Goal: Task Accomplishment & Management: Complete application form

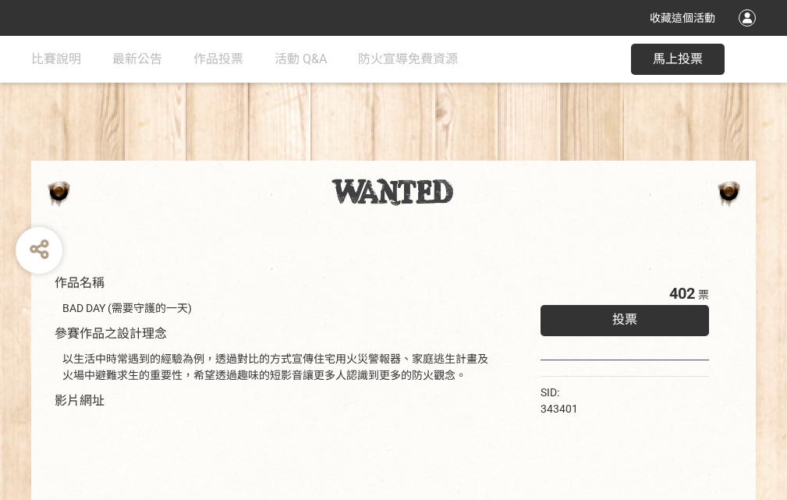
click at [750, 33] on div "收藏這個活動" at bounding box center [393, 18] width 787 height 36
click at [488, 154] on div "作品名稱 BAD DAY (需要守護的一天) 參賽作品之設計理念 以生活中時常遇到的經驗為例，透過對比的方式宣傳住宅用火災警報器、家庭逃生計畫及火場中避難求生…" at bounding box center [393, 364] width 787 height 656
click at [621, 316] on span "投票" at bounding box center [625, 319] width 25 height 15
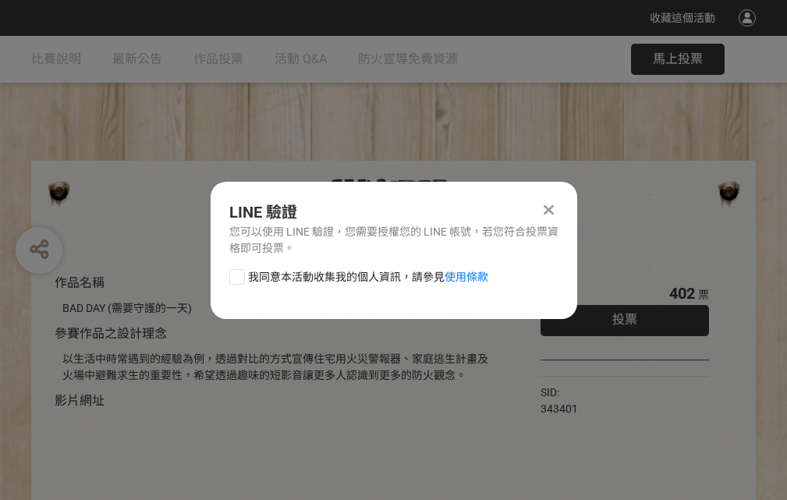
click at [236, 274] on div at bounding box center [237, 277] width 16 height 16
checkbox input "true"
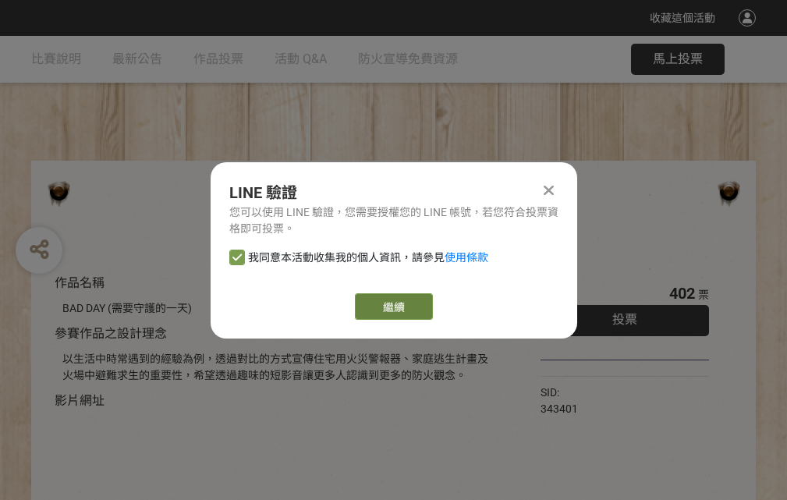
click at [393, 307] on link "繼續" at bounding box center [394, 306] width 78 height 27
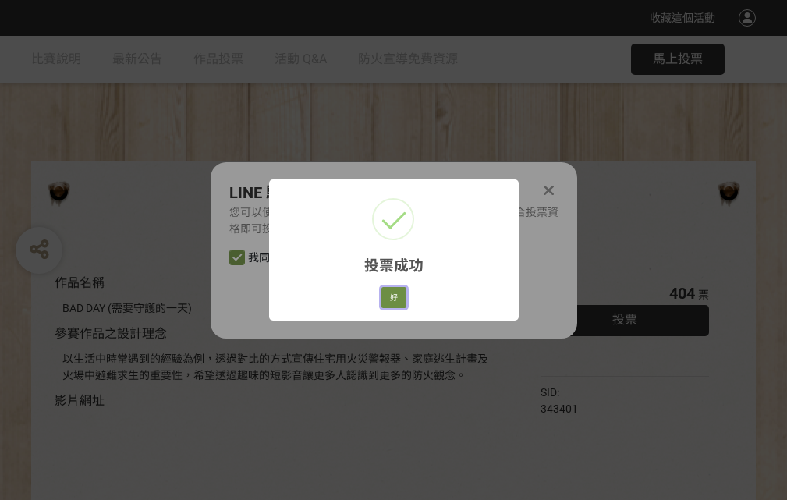
click at [389, 295] on button "好" at bounding box center [394, 298] width 25 height 22
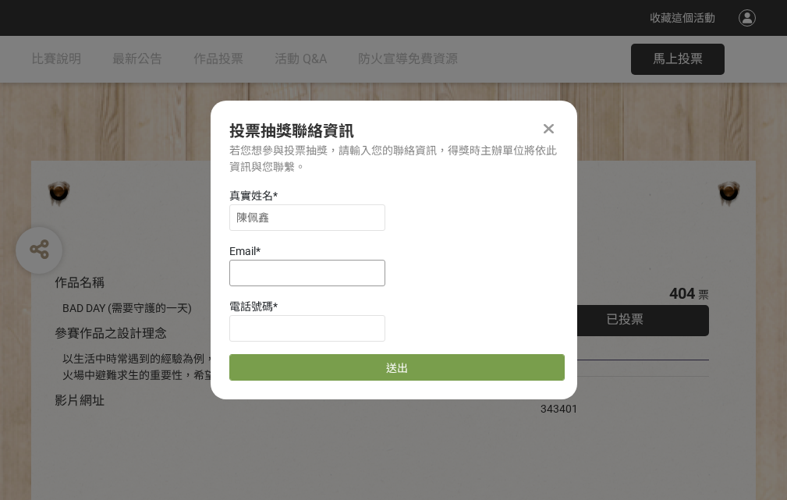
click at [312, 272] on input at bounding box center [307, 273] width 156 height 27
type input "[EMAIL_ADDRESS][DOMAIN_NAME]"
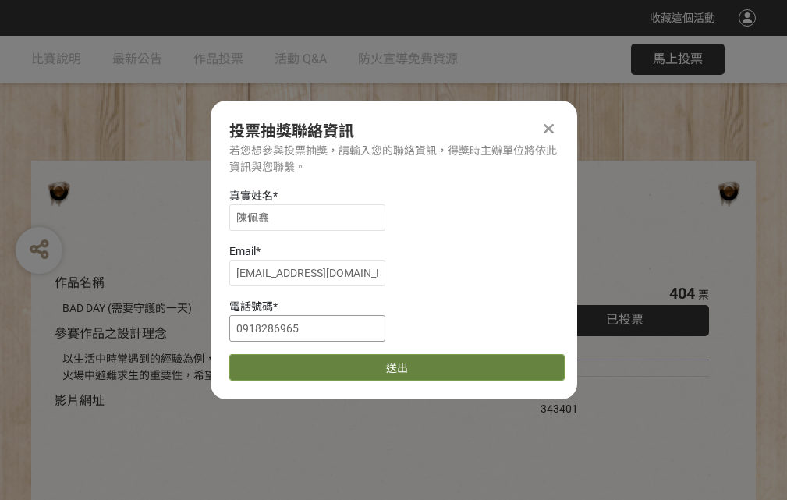
type input "0918286965"
click at [274, 362] on button "送出" at bounding box center [397, 367] width 336 height 27
